Goal: Consume media (video, audio)

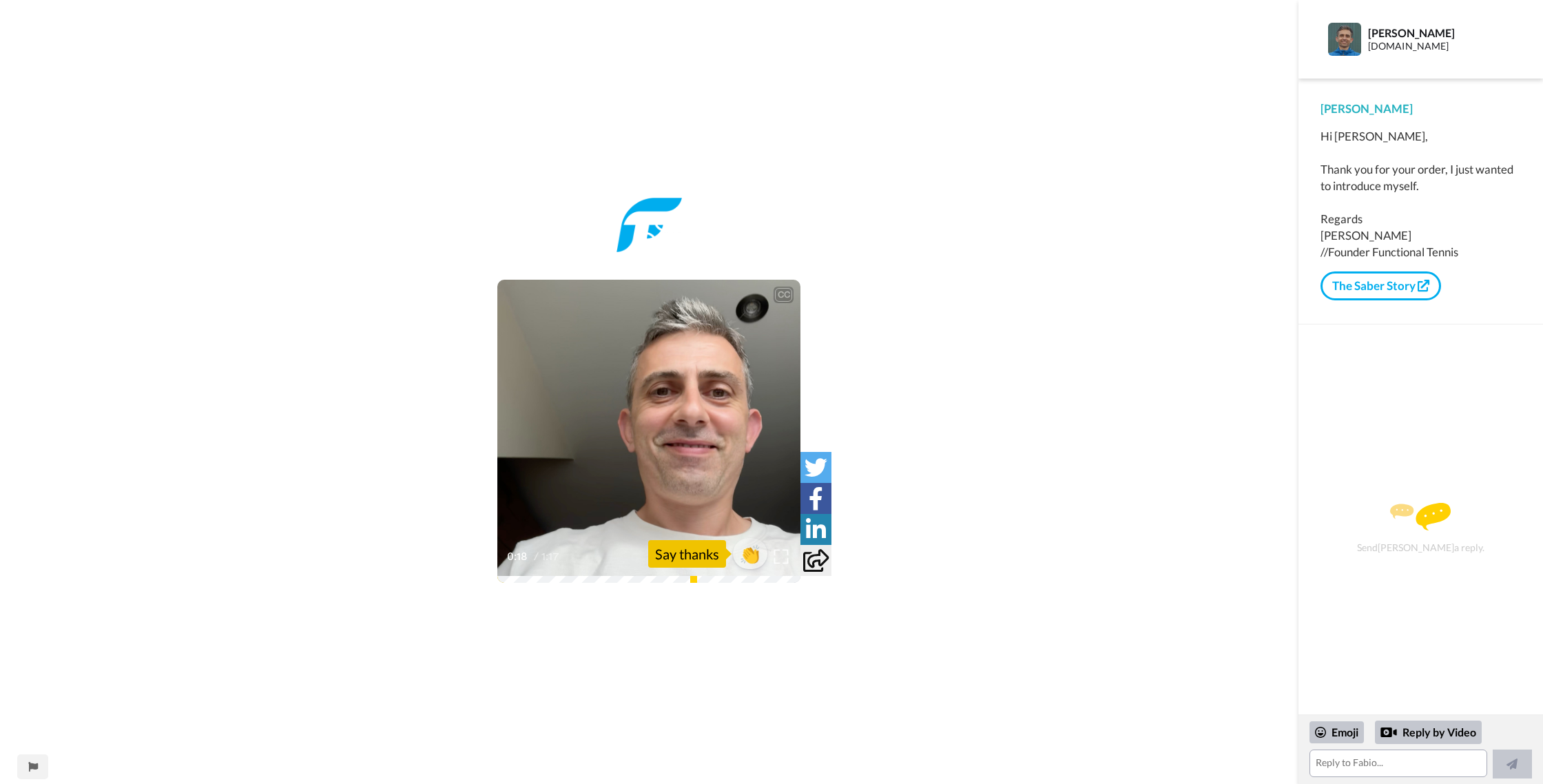
click at [782, 561] on img at bounding box center [782, 557] width 14 height 14
click at [638, 421] on icon at bounding box center [649, 432] width 37 height 37
click at [639, 421] on icon at bounding box center [649, 432] width 37 height 37
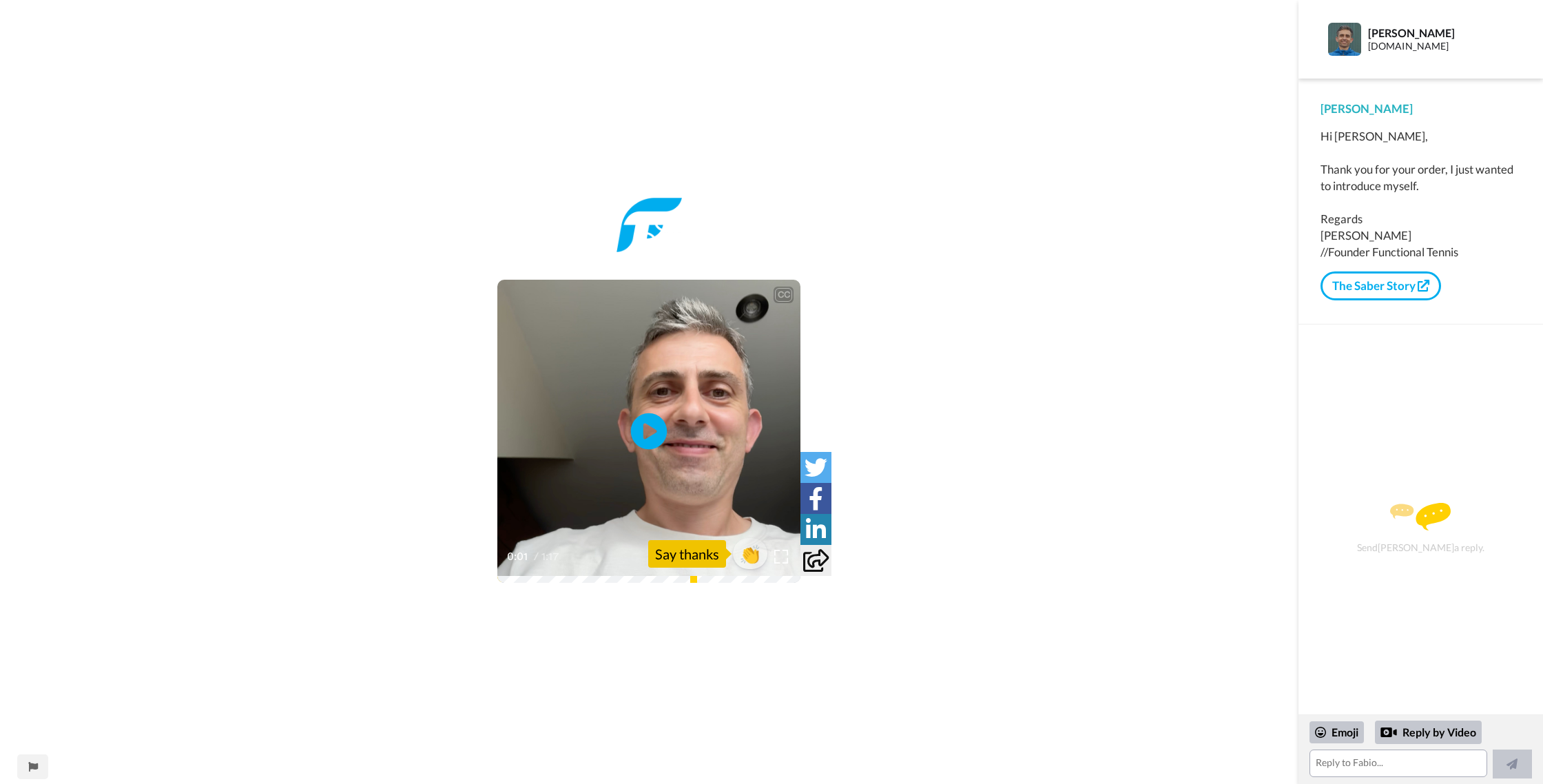
click at [644, 420] on icon at bounding box center [649, 432] width 37 height 37
click at [646, 420] on icon at bounding box center [649, 432] width 37 height 37
click at [645, 420] on icon at bounding box center [649, 432] width 37 height 37
click at [646, 420] on icon at bounding box center [649, 432] width 37 height 37
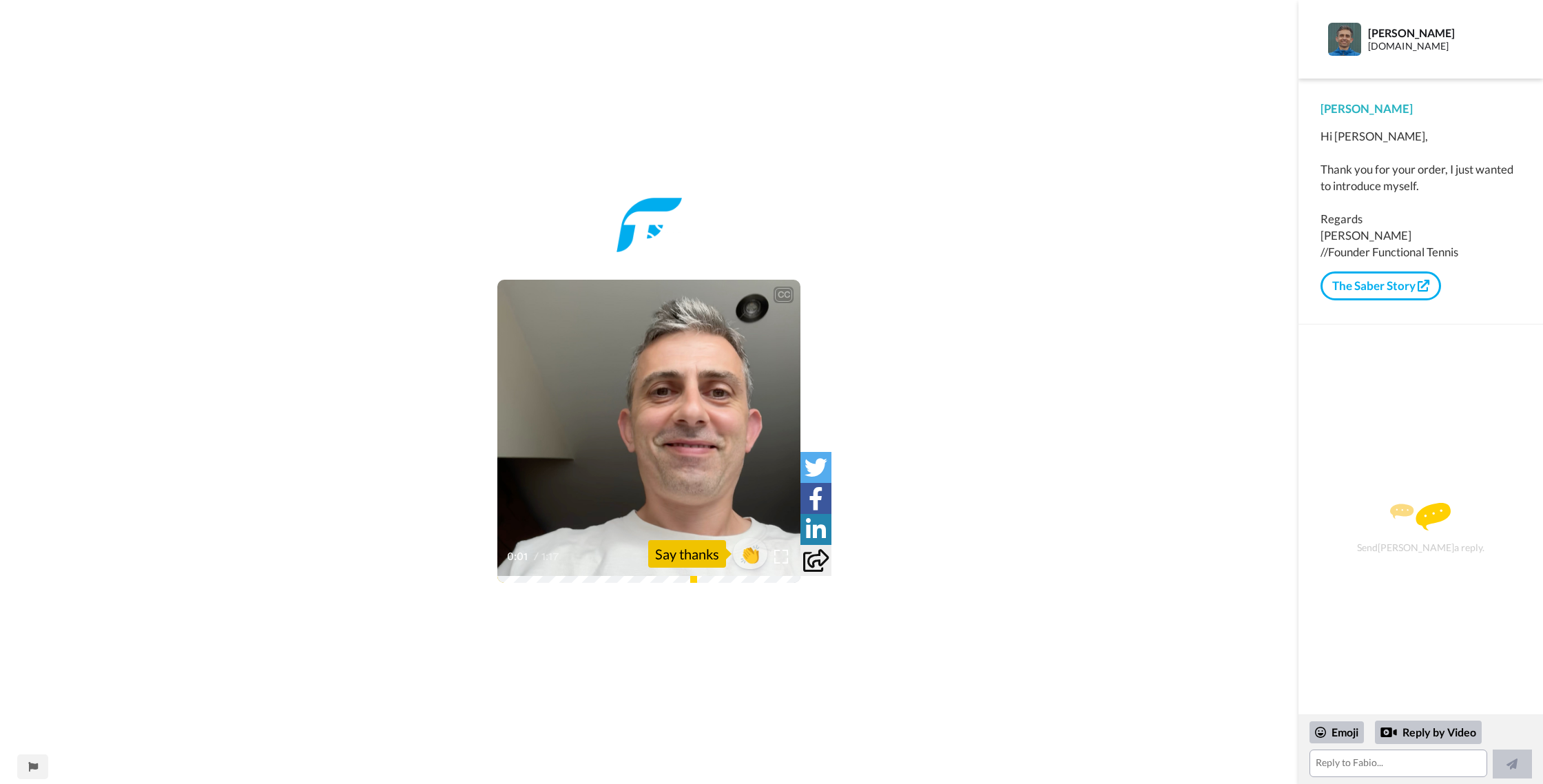
click at [646, 420] on icon at bounding box center [649, 432] width 37 height 37
click at [645, 420] on icon at bounding box center [649, 432] width 37 height 37
click at [645, 420] on icon at bounding box center [649, 432] width 37 height 37
click at [644, 420] on icon at bounding box center [649, 432] width 37 height 37
click at [645, 420] on icon at bounding box center [649, 432] width 37 height 37
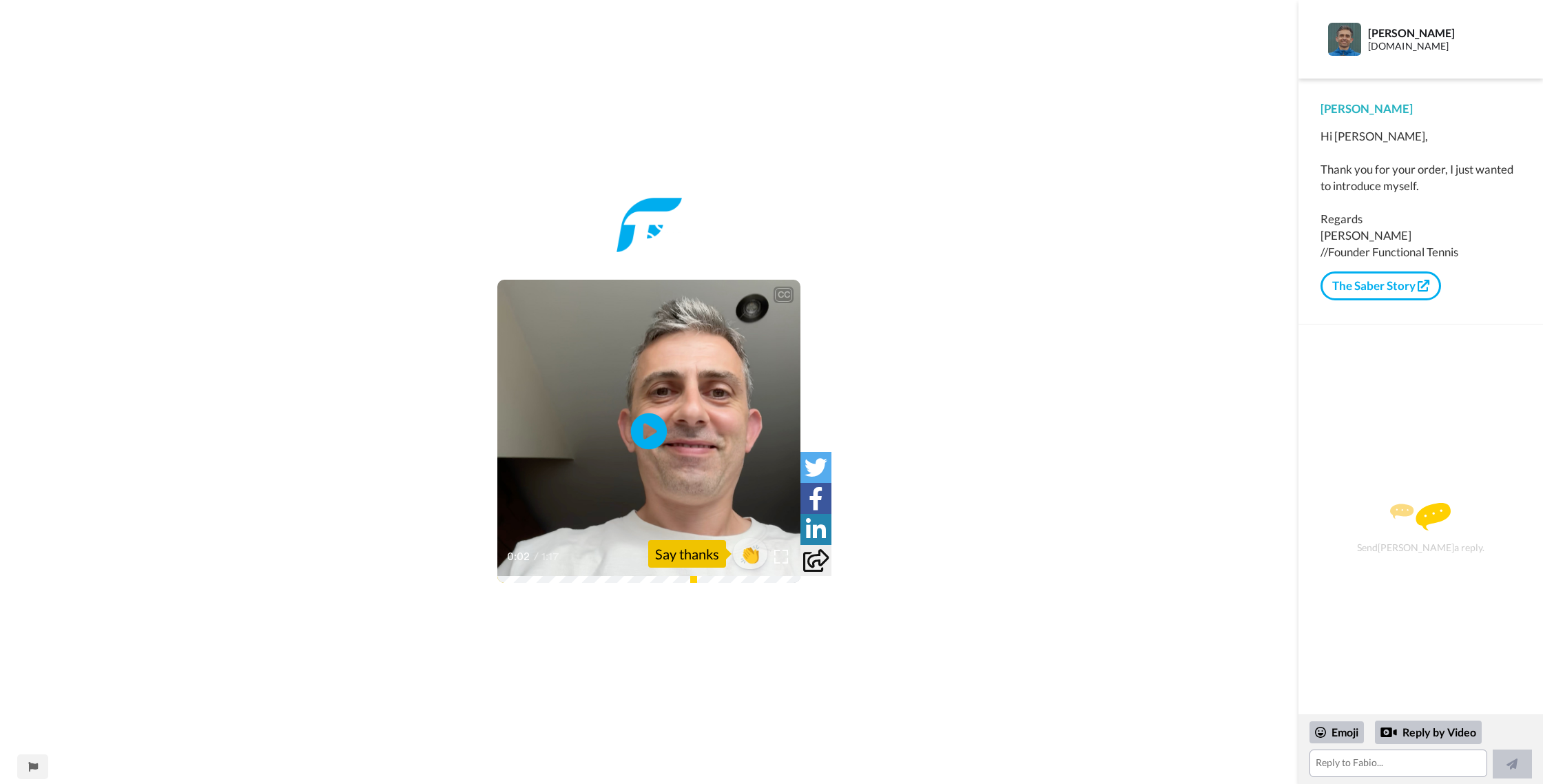
click at [643, 420] on icon at bounding box center [649, 432] width 37 height 37
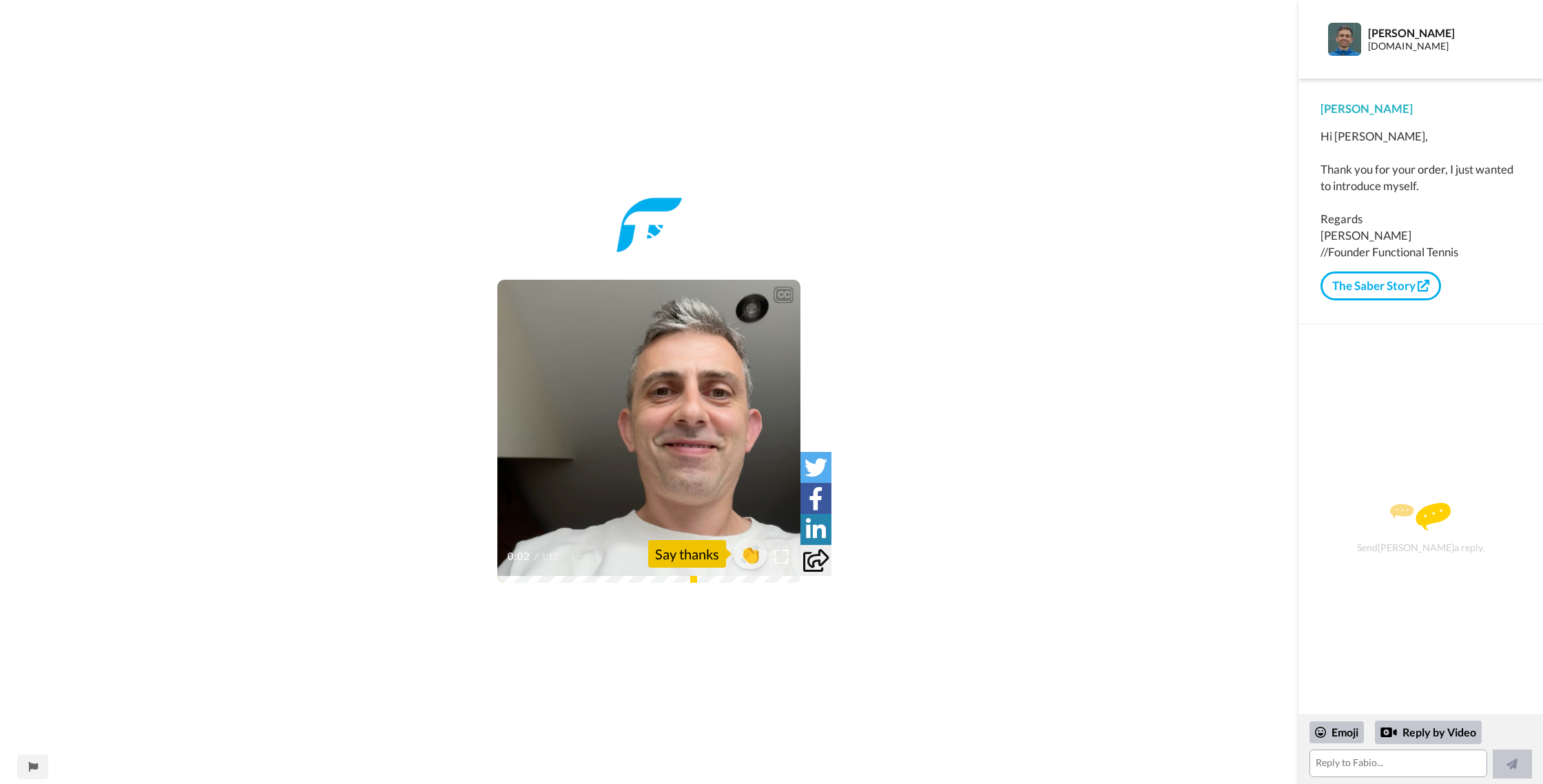
click at [642, 420] on icon at bounding box center [649, 432] width 37 height 37
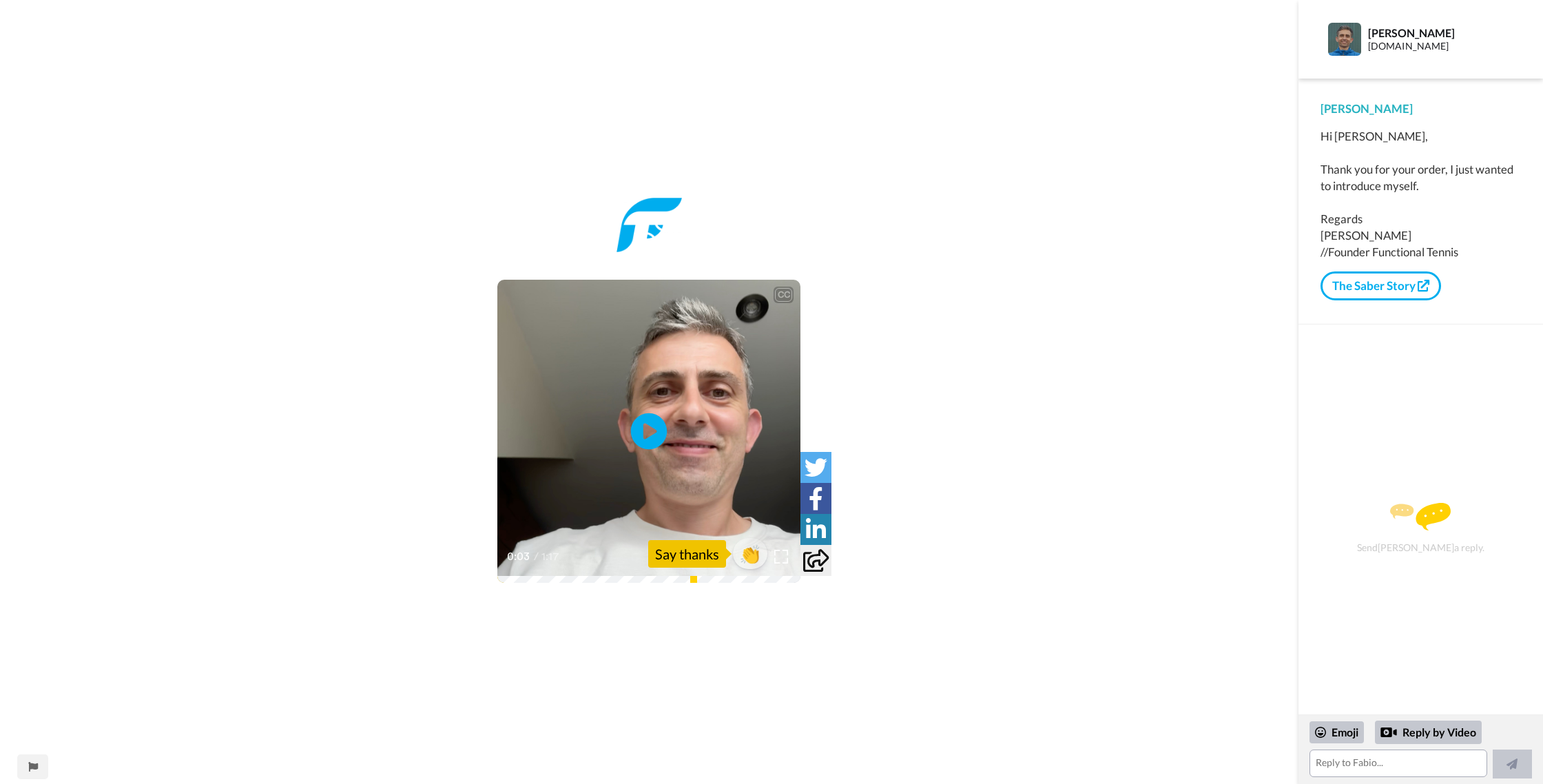
click at [641, 420] on icon at bounding box center [649, 432] width 37 height 37
click at [641, 420] on icon at bounding box center [649, 432] width 37 height 37
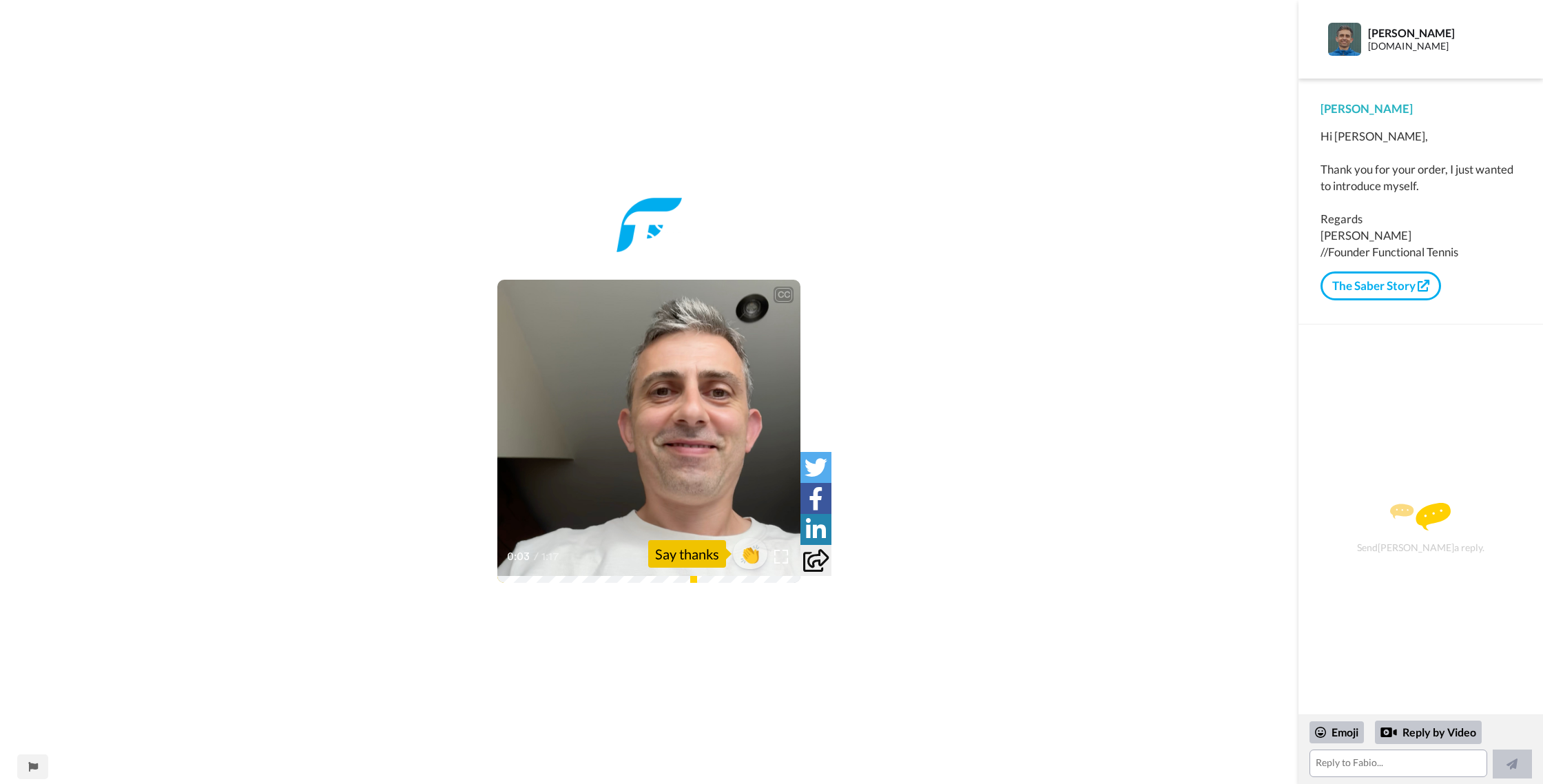
click at [641, 420] on icon at bounding box center [649, 432] width 37 height 37
click at [641, 420] on icon at bounding box center [649, 432] width 37 height 37
click at [641, 420] on icon at bounding box center [649, 432] width 37 height 37
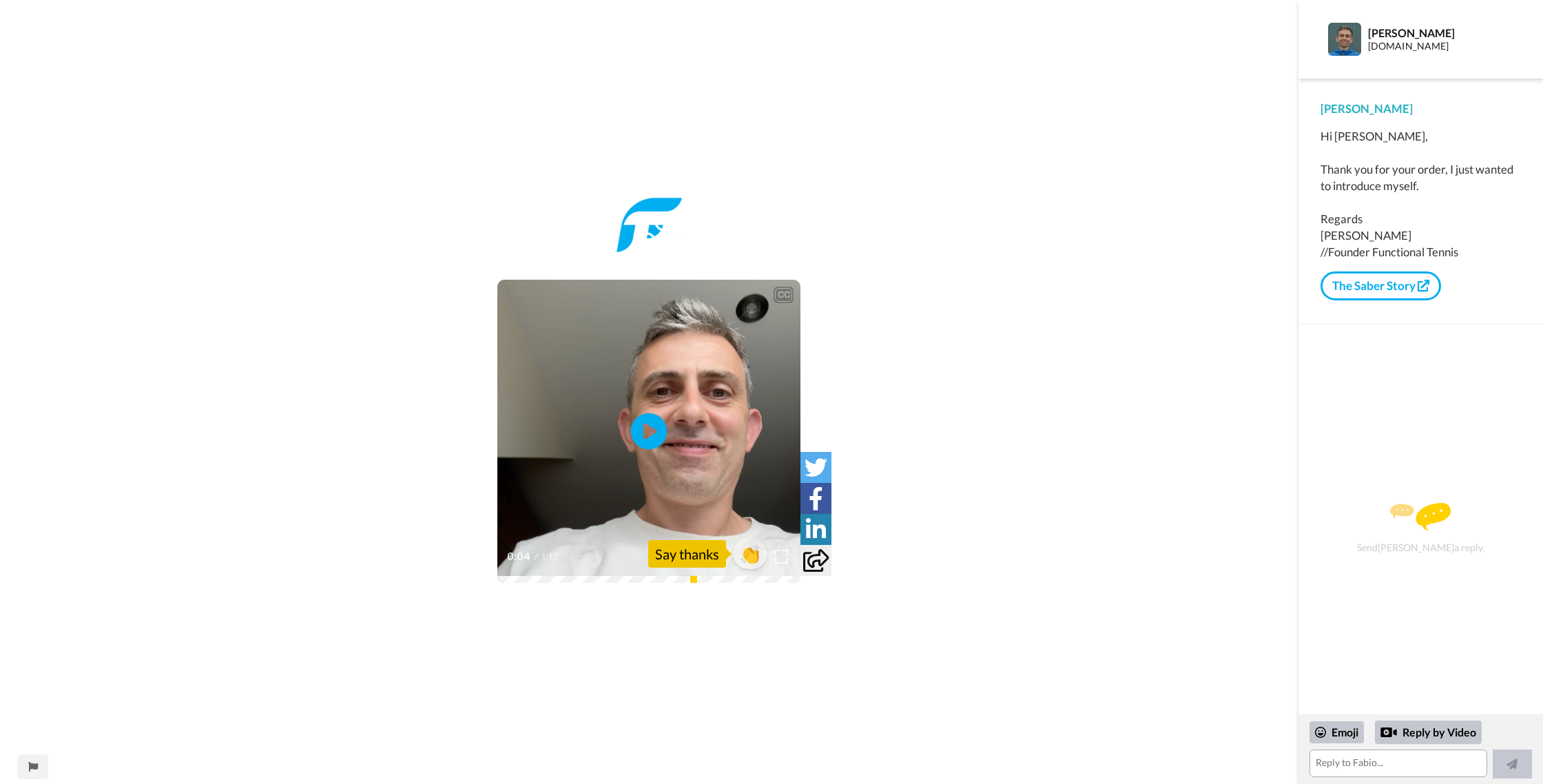
click at [641, 420] on icon at bounding box center [649, 432] width 37 height 37
click at [641, 420] on icon at bounding box center [649, 432] width 37 height 37
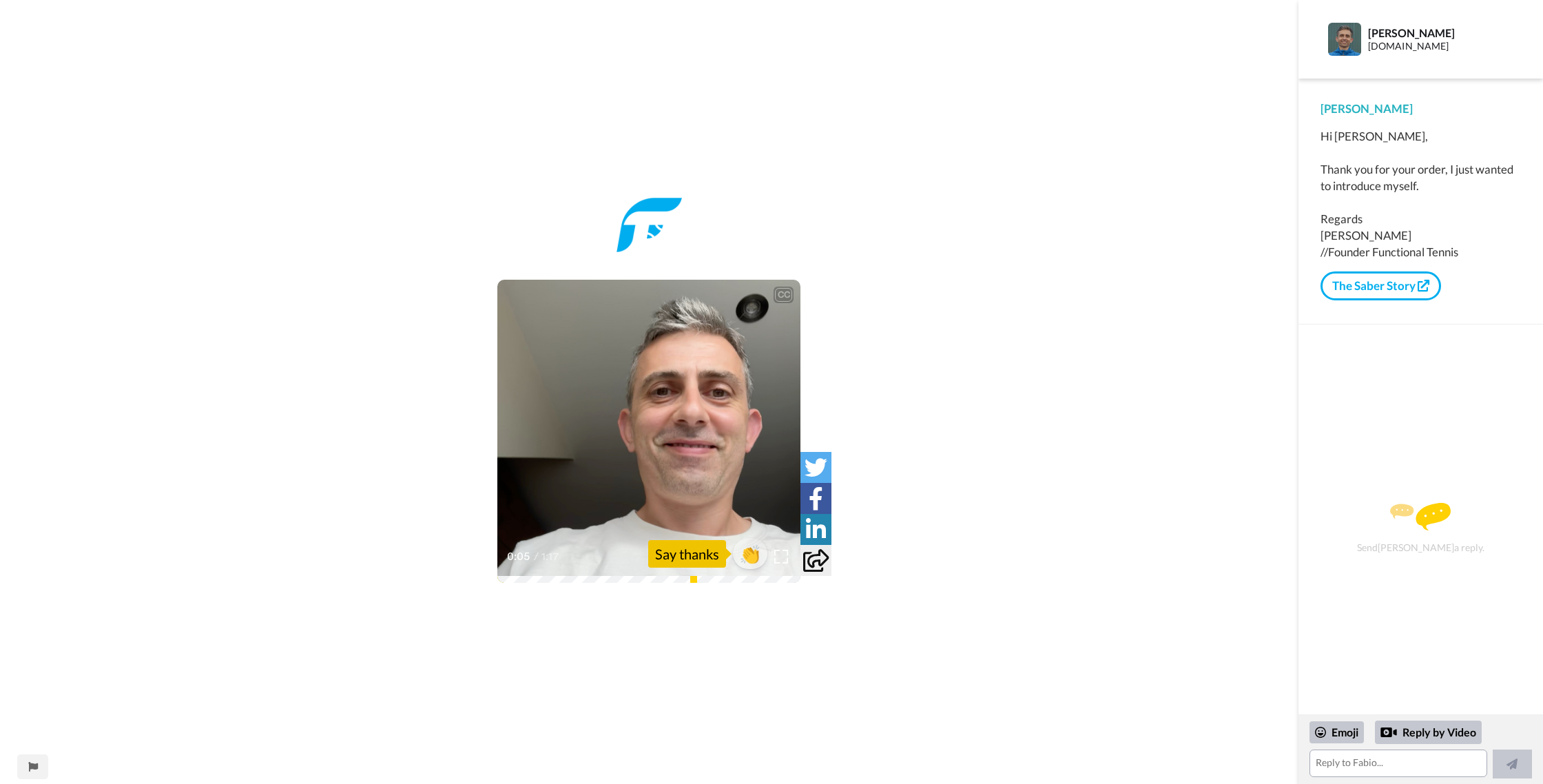
click at [641, 420] on icon at bounding box center [649, 432] width 37 height 37
click at [641, 420] on icon at bounding box center [649, 432] width 37 height 37
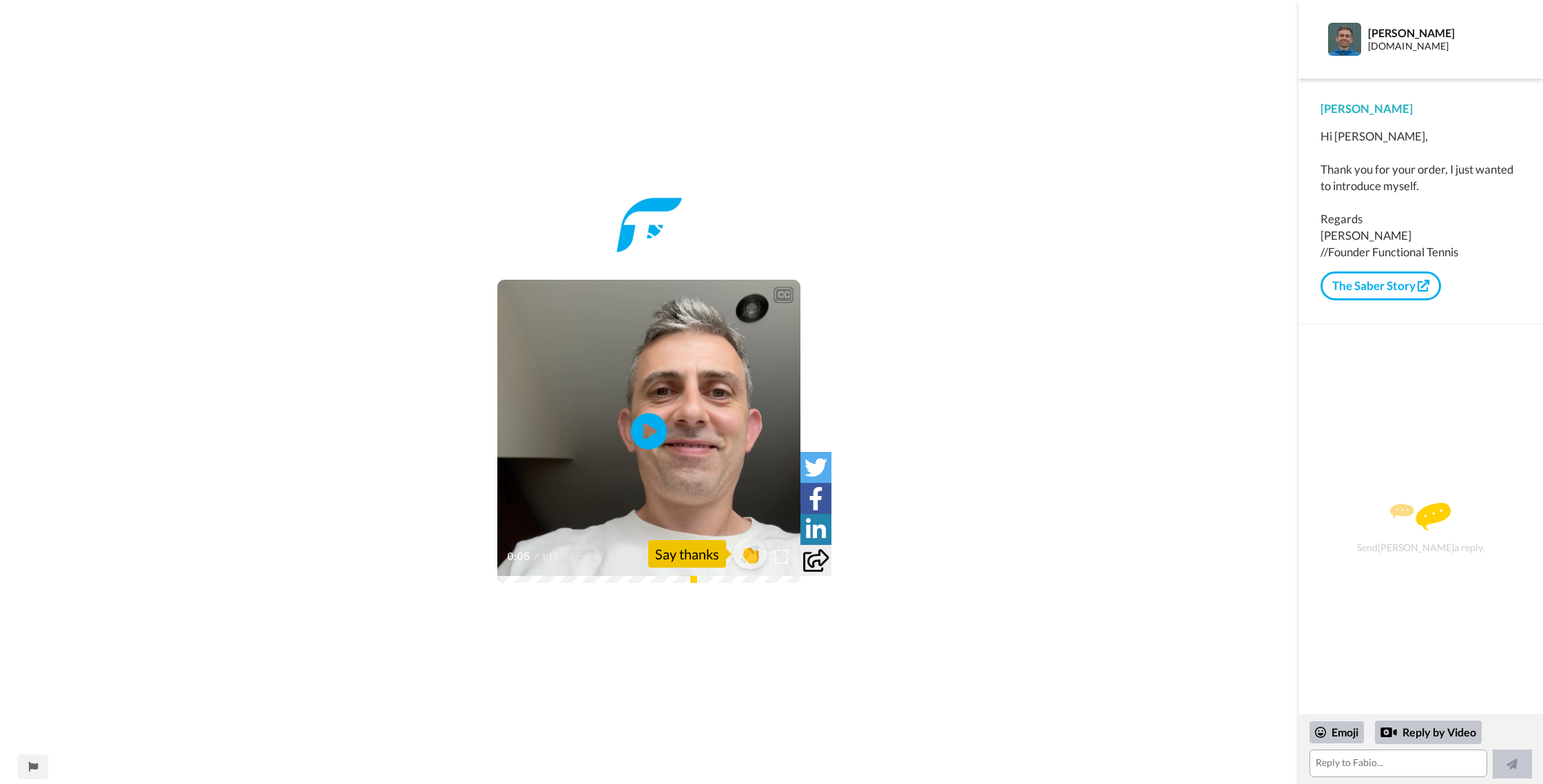
click at [641, 420] on icon at bounding box center [649, 432] width 37 height 37
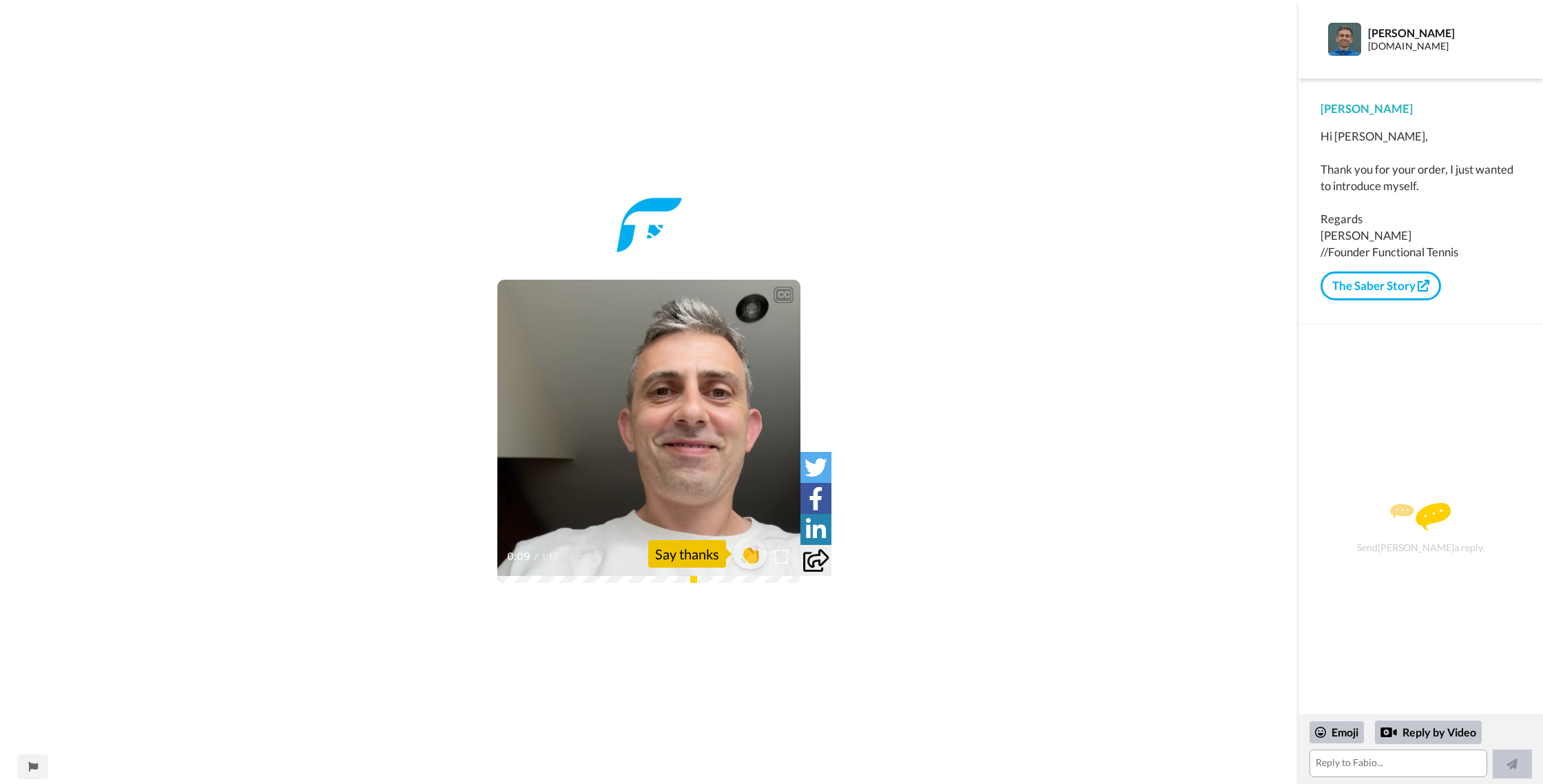
click at [785, 569] on div "0:09 / 1:17" at bounding box center [649, 561] width 303 height 29
click at [774, 557] on div at bounding box center [782, 557] width 20 height 20
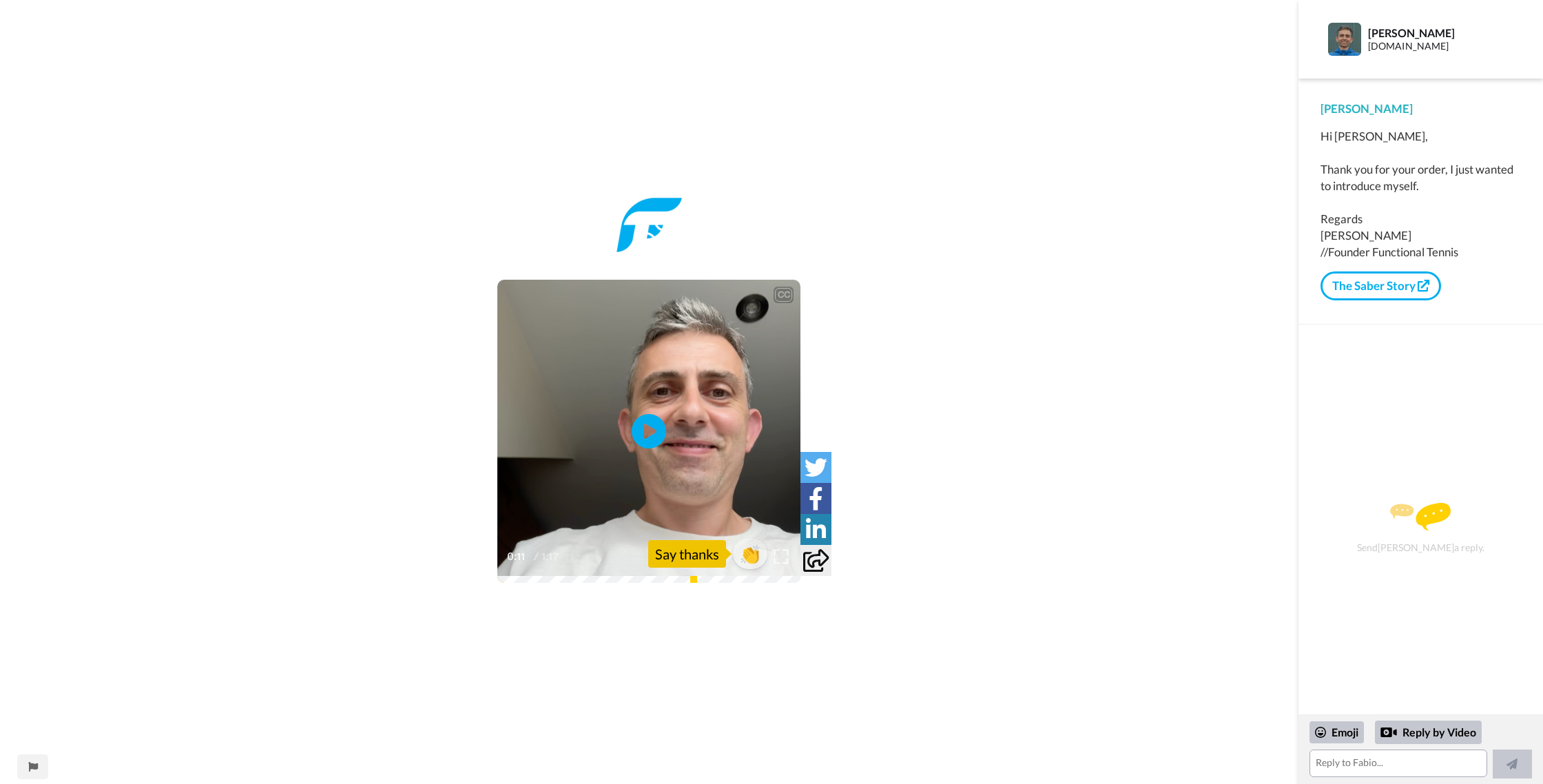
click at [774, 557] on div at bounding box center [782, 557] width 20 height 20
click at [778, 555] on img at bounding box center [782, 557] width 14 height 14
click at [782, 555] on img at bounding box center [782, 557] width 14 height 14
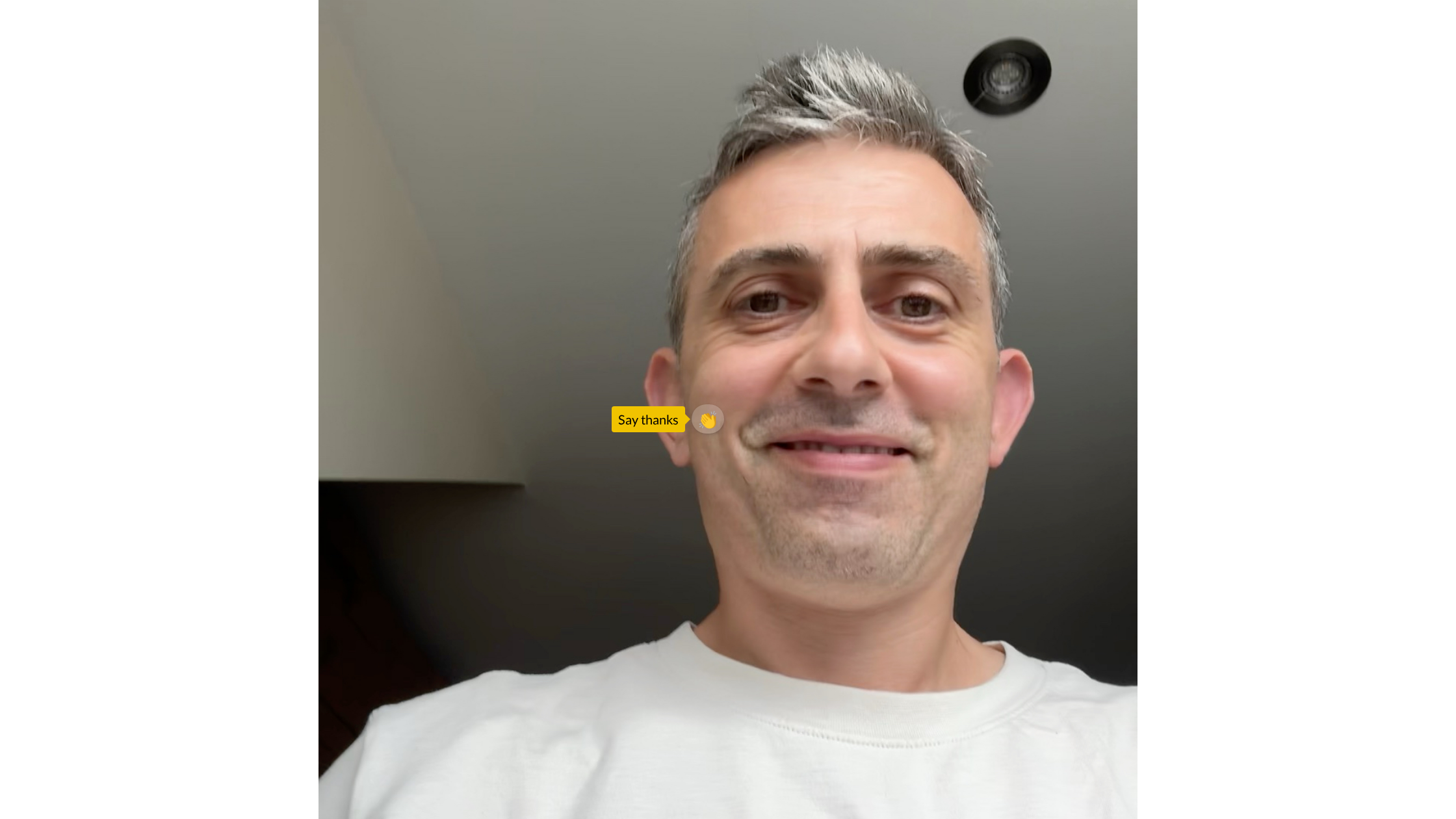
click at [765, 466] on video at bounding box center [728, 410] width 1456 height 819
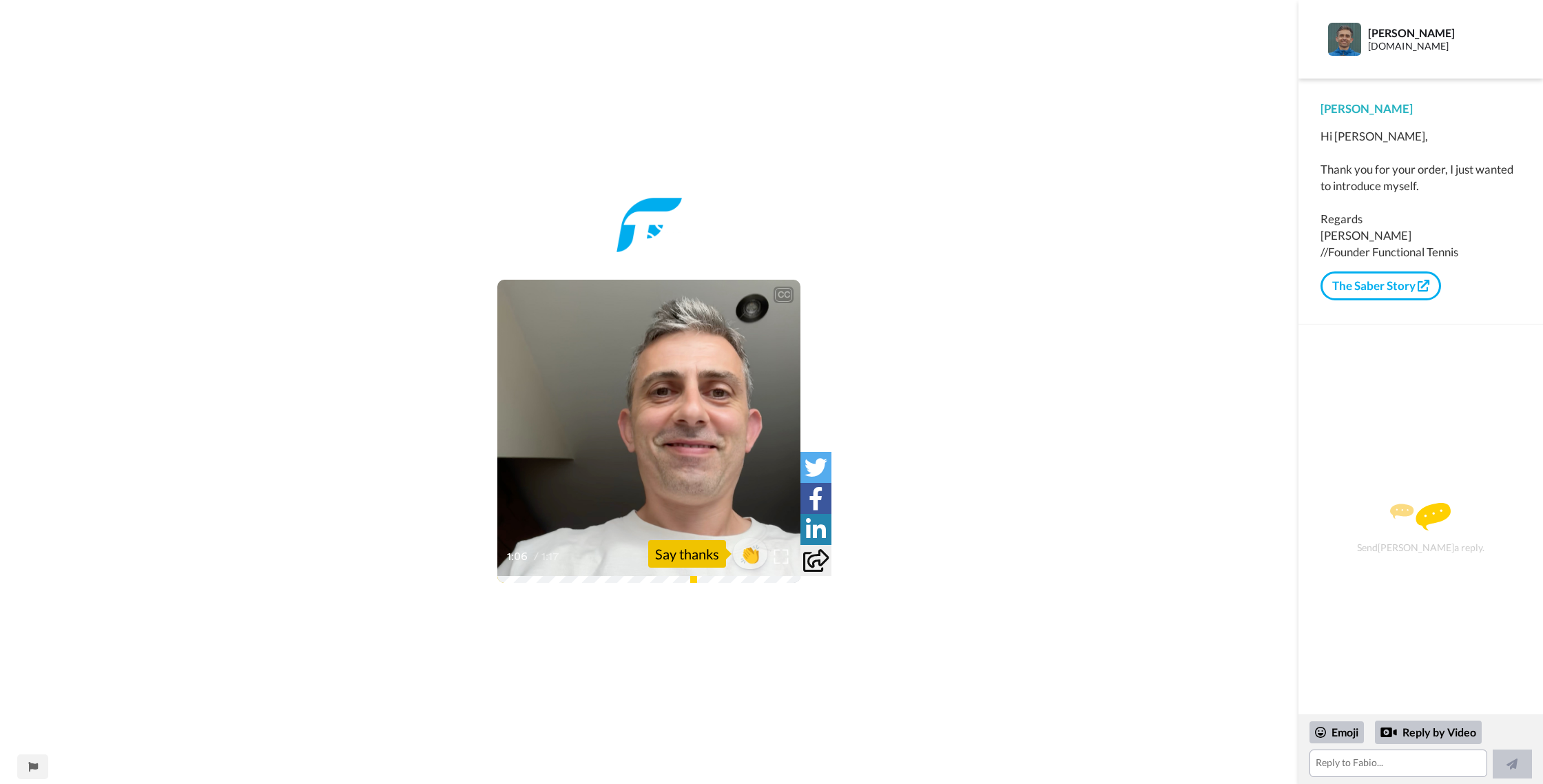
click at [782, 564] on div at bounding box center [782, 557] width 20 height 20
click at [781, 557] on img at bounding box center [782, 557] width 14 height 14
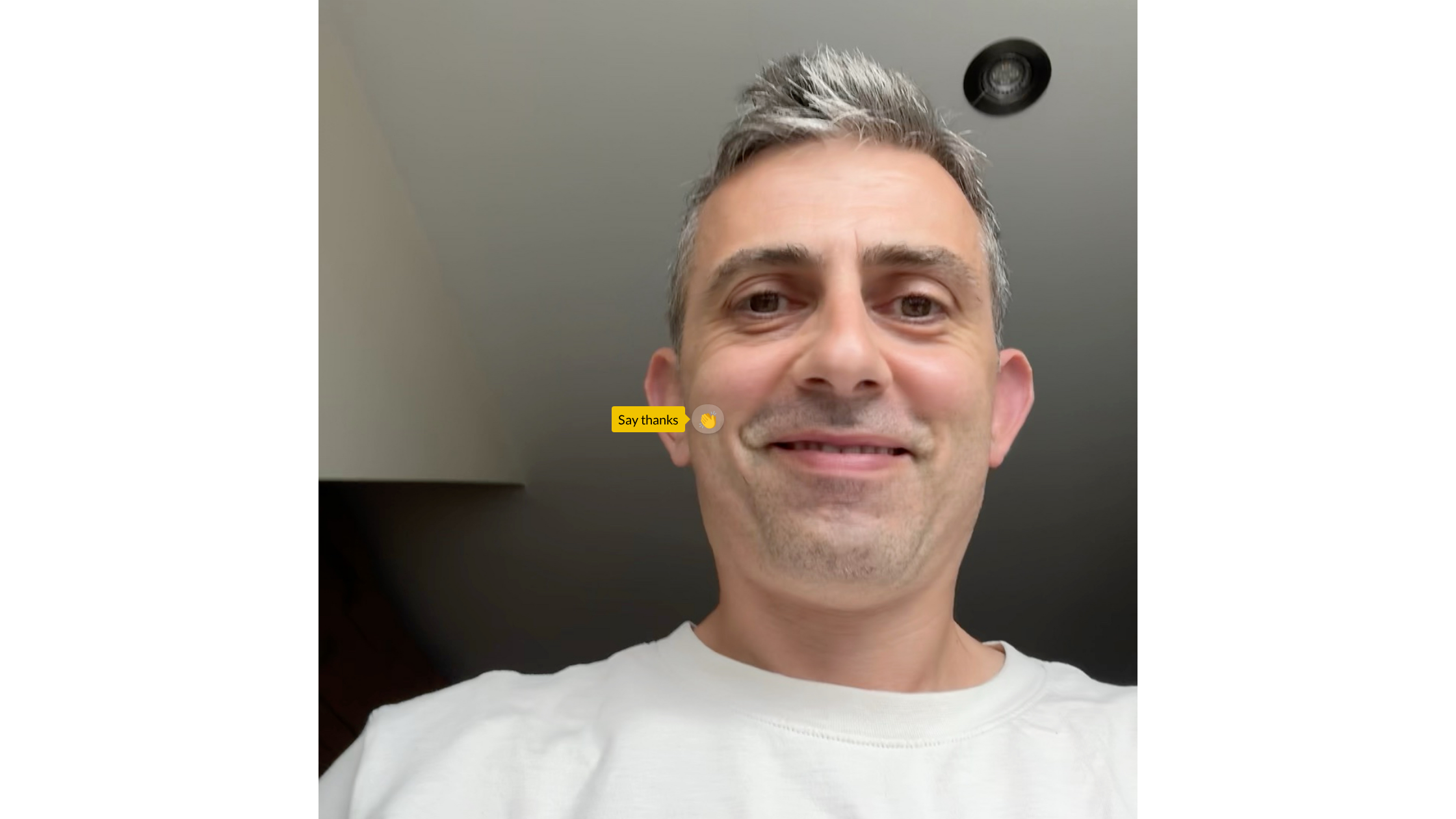
click at [737, 605] on video at bounding box center [728, 410] width 1456 height 819
click at [443, 583] on video at bounding box center [728, 410] width 1456 height 819
